Goal: Navigation & Orientation: Understand site structure

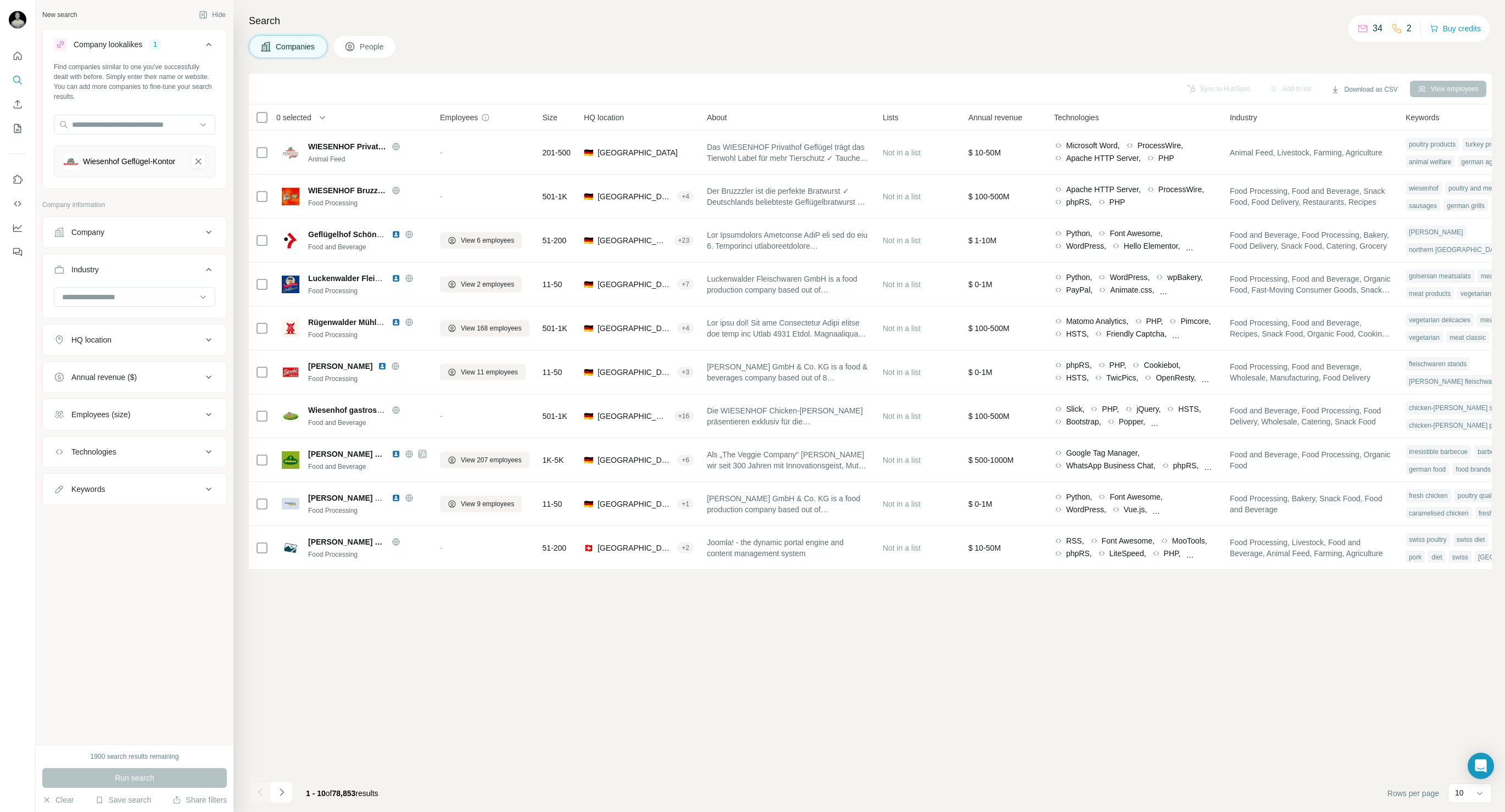
click at [1383, 36] on div "34 2" at bounding box center [1385, 29] width 54 height 15
click at [18, 66] on nav at bounding box center [17, 92] width 17 height 92
click at [18, 61] on icon "Quick start" at bounding box center [17, 56] width 11 height 11
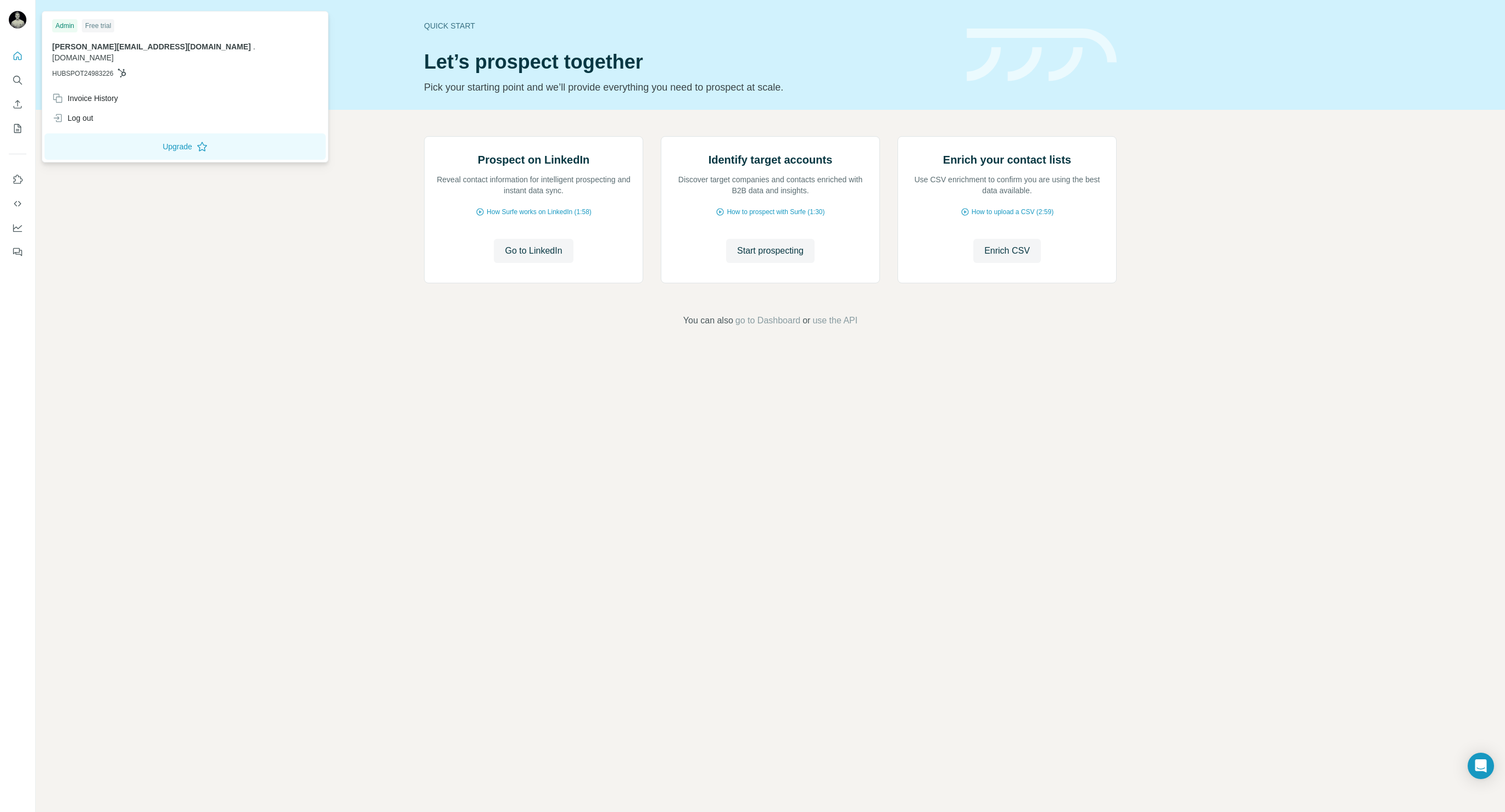
click at [17, 22] on img at bounding box center [17, 19] width 17 height 17
click at [95, 29] on div "Free trial" at bounding box center [98, 26] width 33 height 13
click at [22, 53] on icon "Quick start" at bounding box center [17, 56] width 11 height 11
click at [24, 19] on img at bounding box center [17, 19] width 17 height 17
click at [17, 79] on icon "Search" at bounding box center [17, 80] width 11 height 11
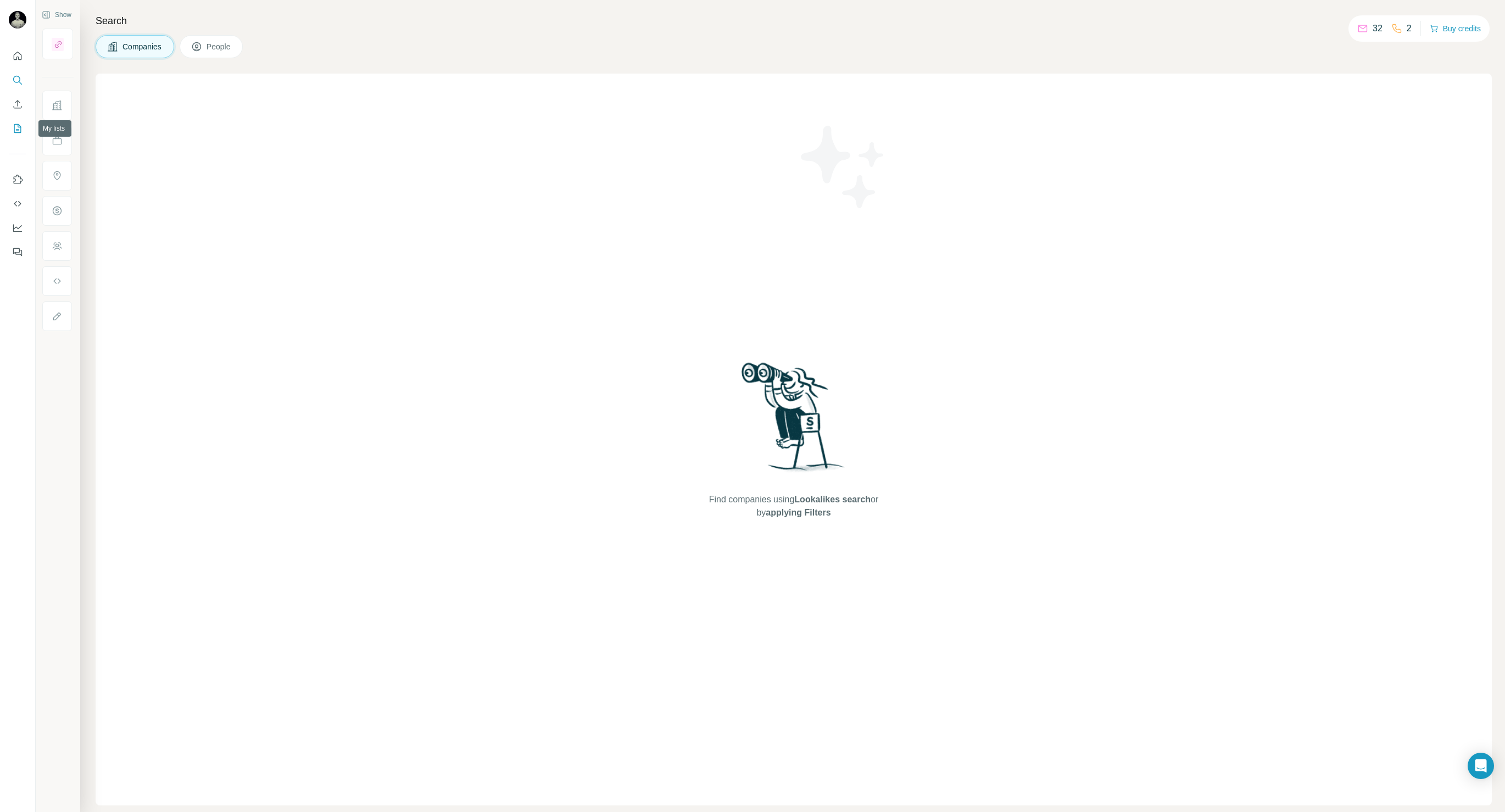
click at [20, 130] on icon "My lists" at bounding box center [17, 129] width 11 height 11
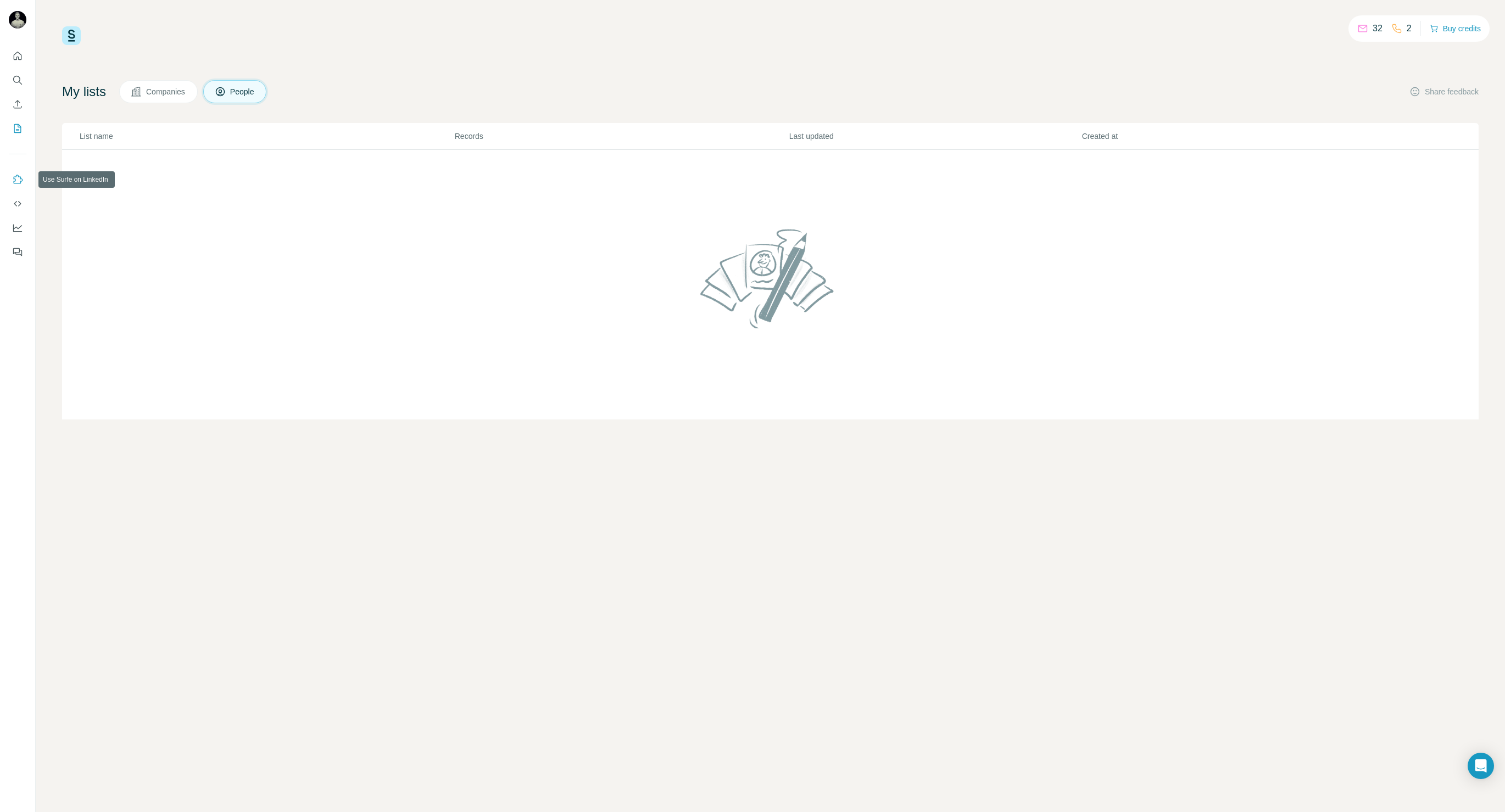
click at [13, 175] on icon "Use Surfe on LinkedIn" at bounding box center [17, 180] width 11 height 11
click at [19, 248] on icon "Feedback" at bounding box center [16, 251] width 6 height 6
click at [69, 35] on img at bounding box center [71, 36] width 19 height 19
